Goal: Obtain resource: Obtain resource

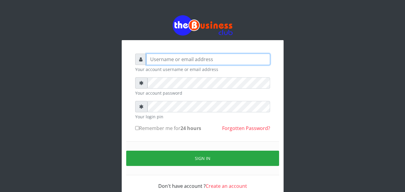
type input "[EMAIL_ADDRESS][DOMAIN_NAME]"
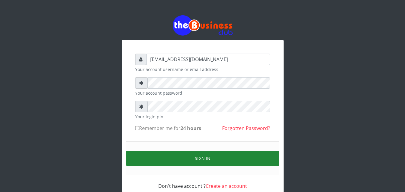
click at [183, 156] on button "Sign in" at bounding box center [202, 158] width 153 height 15
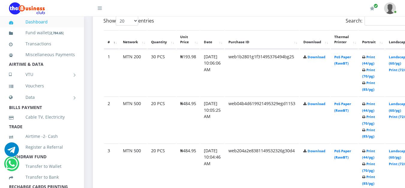
scroll to position [300, 0]
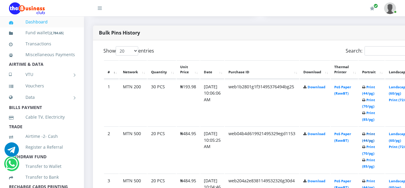
click at [375, 136] on link "Print (44/pg)" at bounding box center [368, 136] width 13 height 11
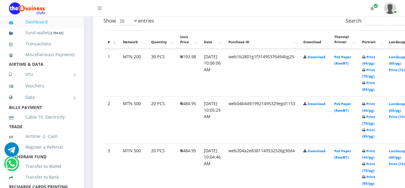
scroll to position [360, 0]
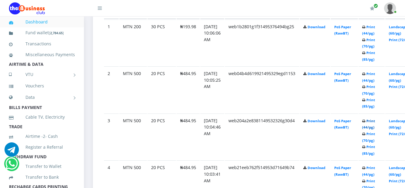
click at [375, 120] on link "Print (44/pg)" at bounding box center [368, 123] width 13 height 11
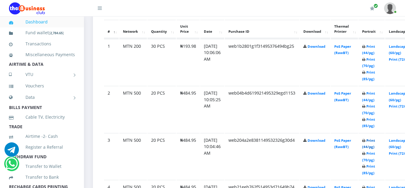
click at [375, 141] on link "Print (44/pg)" at bounding box center [368, 143] width 13 height 11
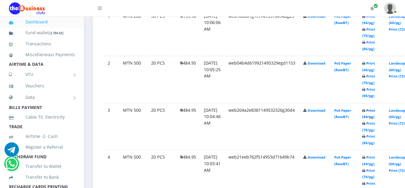
click at [375, 113] on link "Print (44/pg)" at bounding box center [368, 113] width 13 height 11
click at [375, 109] on link "Print (44/pg)" at bounding box center [368, 113] width 13 height 11
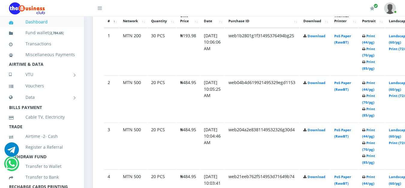
scroll to position [370, 0]
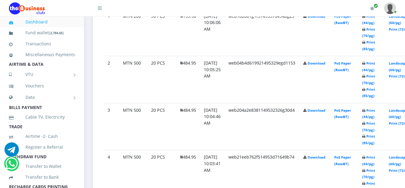
click at [291, 176] on td "web21eeb762f514953d71649b74" at bounding box center [262, 173] width 74 height 46
click at [375, 112] on link "Print (44/pg)" at bounding box center [368, 113] width 13 height 11
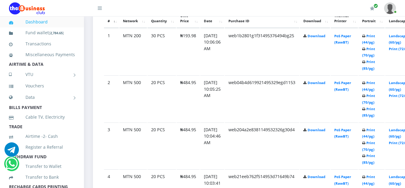
scroll to position [370, 0]
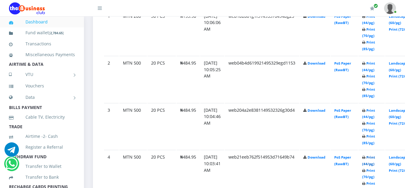
click at [375, 159] on link "Print (44/pg)" at bounding box center [368, 160] width 13 height 11
